Goal: Task Accomplishment & Management: Use online tool/utility

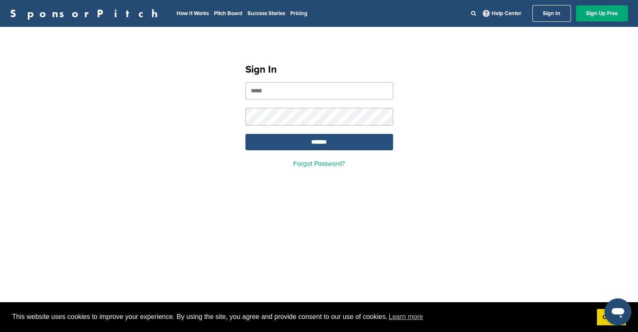
type input "**********"
click at [300, 144] on input "*******" at bounding box center [319, 142] width 148 height 16
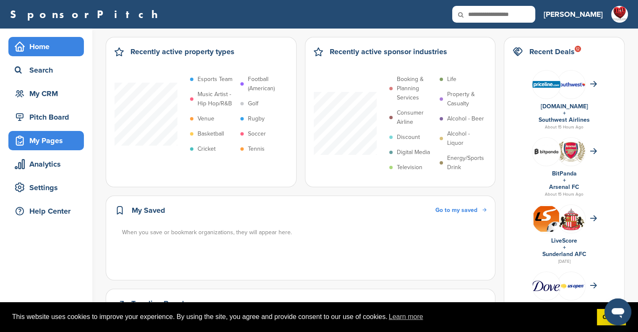
click at [48, 144] on div "My Pages" at bounding box center [48, 140] width 71 height 15
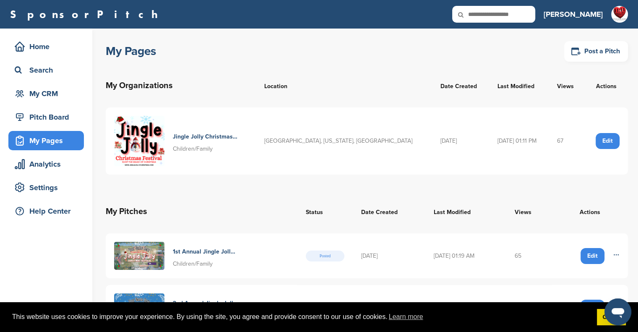
click at [158, 139] on img at bounding box center [139, 141] width 50 height 50
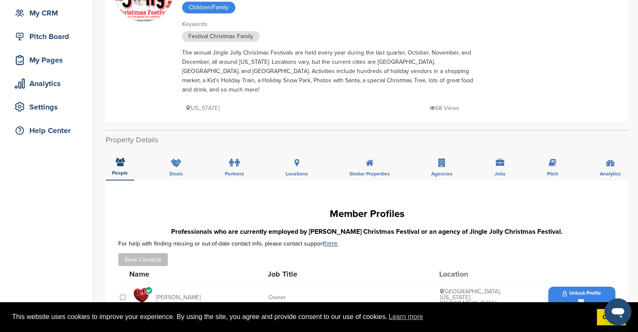
scroll to position [83, 0]
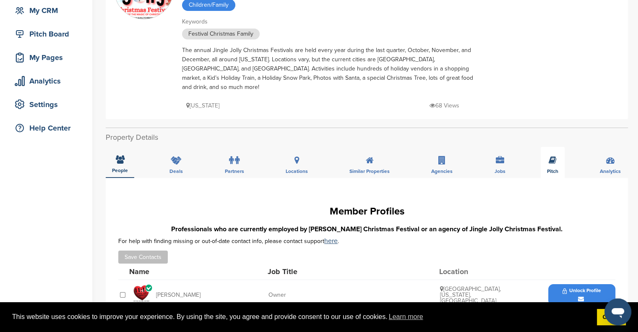
click at [545, 155] on div "Pitch" at bounding box center [552, 162] width 24 height 31
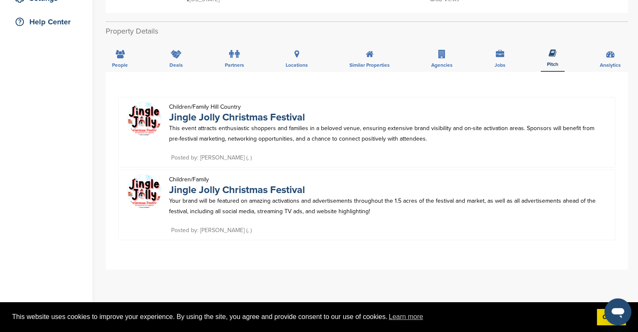
scroll to position [195, 0]
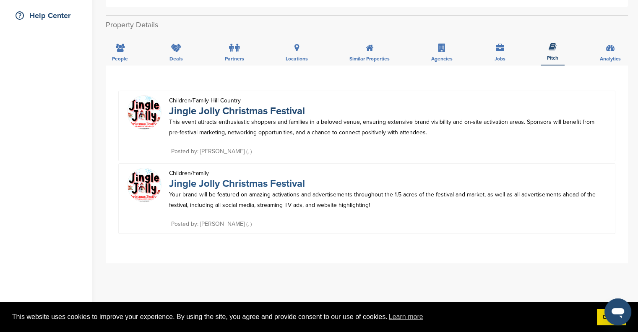
click at [258, 177] on link "Jingle Jolly Christmas Festival" at bounding box center [237, 183] width 136 height 12
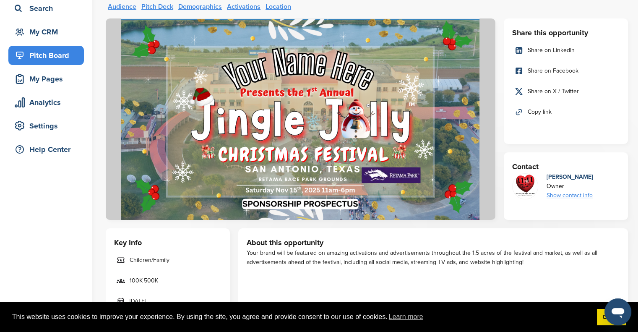
scroll to position [67, 0]
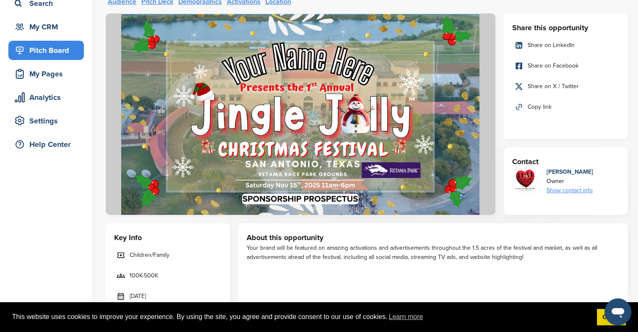
click at [367, 120] on img at bounding box center [300, 113] width 389 height 201
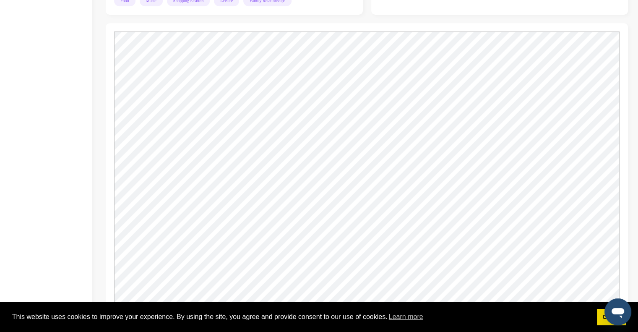
scroll to position [559, 0]
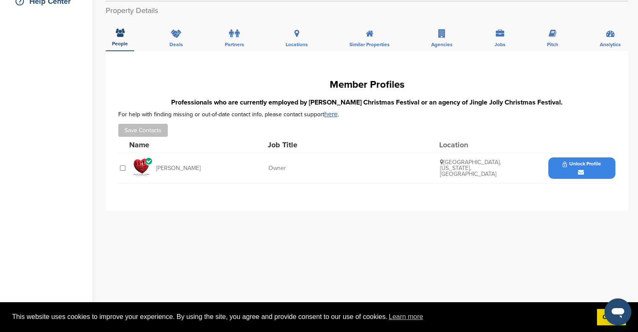
scroll to position [209, 0]
click at [553, 21] on div "Pitch" at bounding box center [552, 36] width 24 height 31
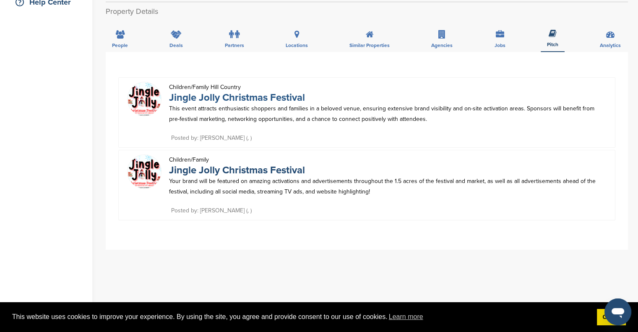
click at [272, 91] on link "Jingle Jolly Christmas Festival" at bounding box center [237, 97] width 136 height 12
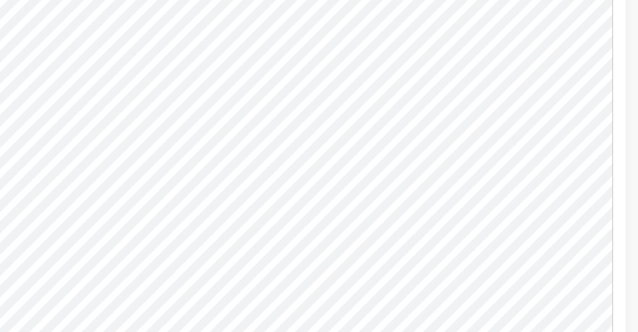
scroll to position [633, 0]
